Goal: Task Accomplishment & Management: Manage account settings

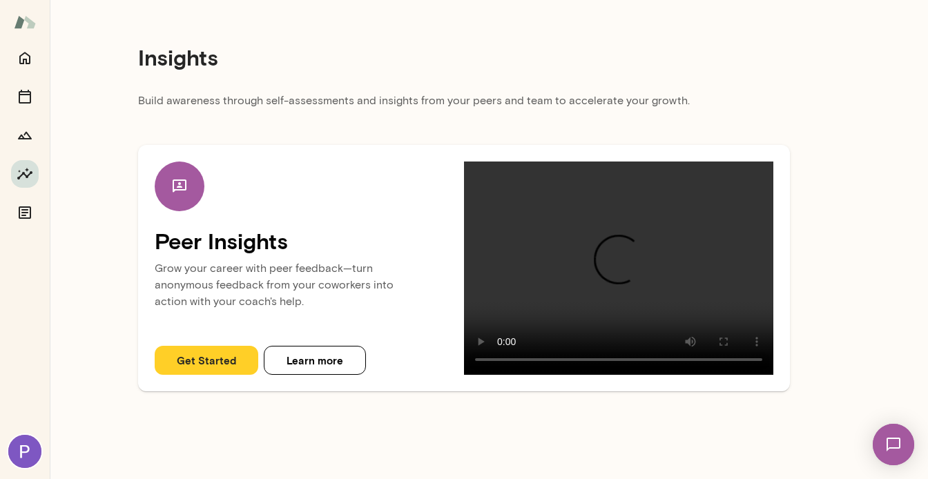
click at [881, 439] on img at bounding box center [893, 444] width 57 height 57
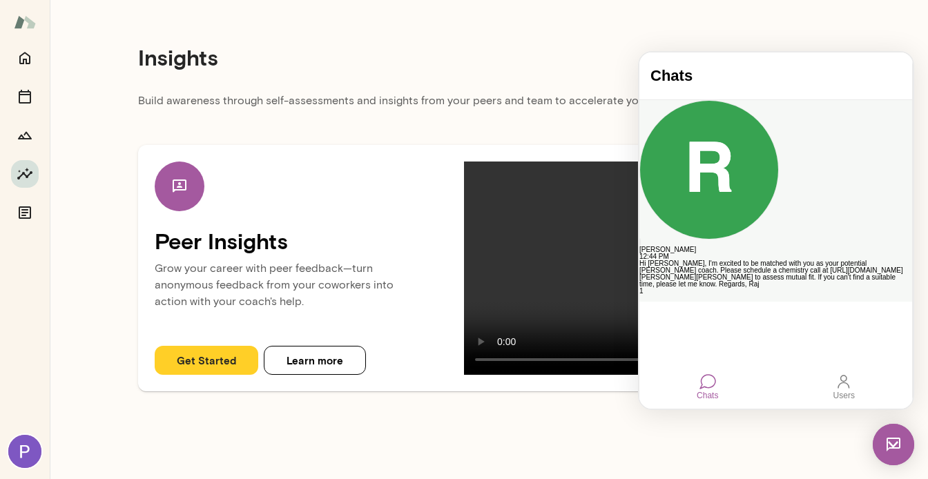
click at [648, 300] on button "button" at bounding box center [644, 300] width 8 height 1
click at [698, 356] on button "Delete" at bounding box center [683, 360] width 28 height 9
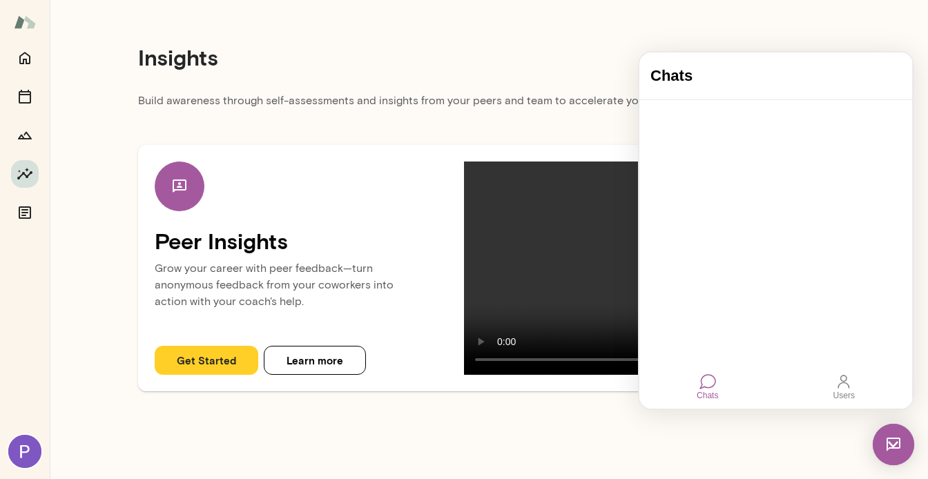
click at [899, 445] on img at bounding box center [893, 444] width 41 height 41
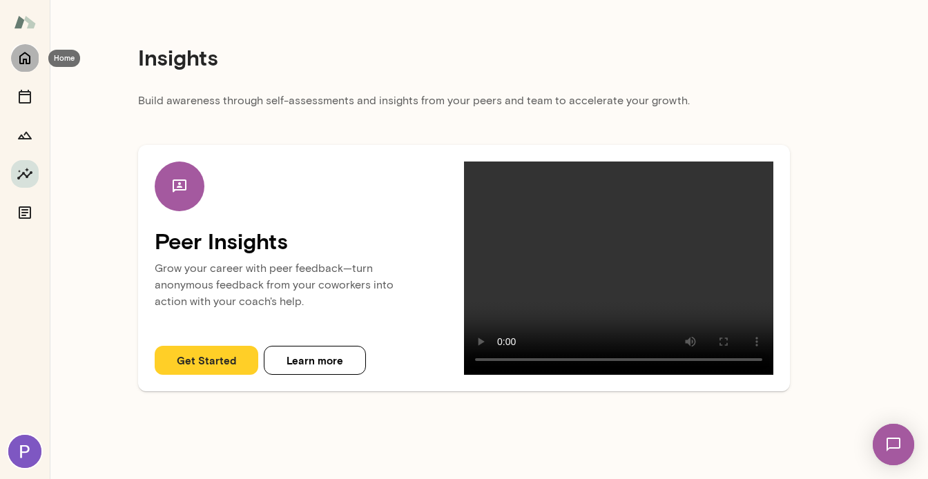
click at [35, 63] on button "Home" at bounding box center [25, 58] width 28 height 28
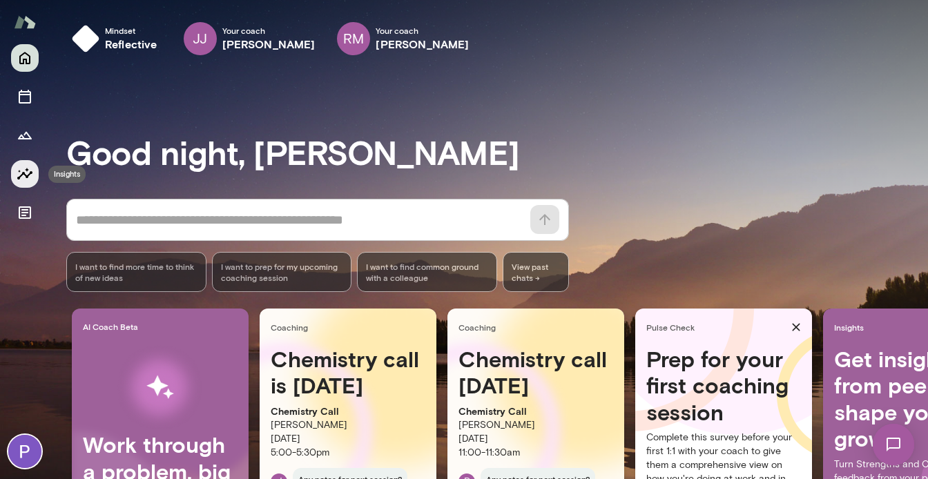
click at [19, 180] on icon "Insights" at bounding box center [25, 174] width 17 height 17
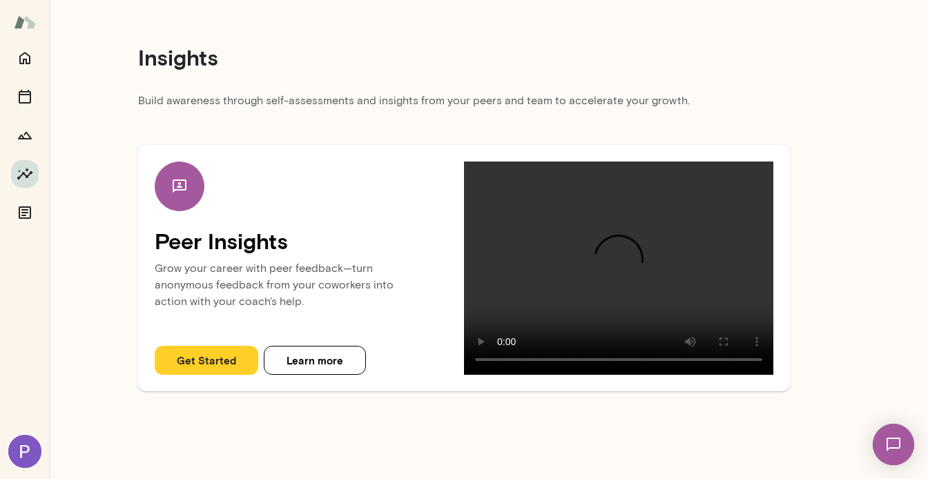
click at [182, 362] on button "Get Started" at bounding box center [207, 360] width 104 height 29
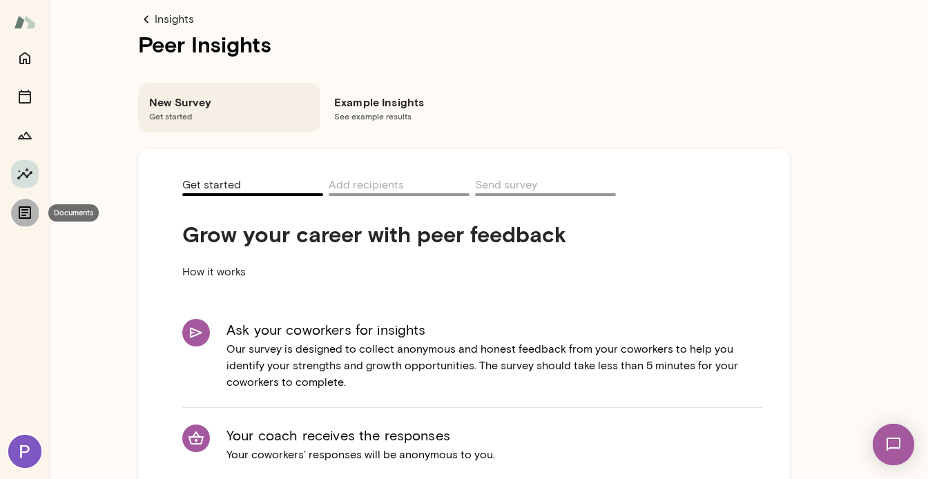
click at [19, 213] on icon "Documents" at bounding box center [25, 213] width 12 height 12
